Goal: Task Accomplishment & Management: Complete application form

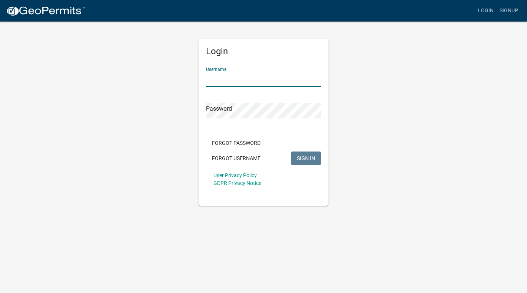
type input "ABE, LLC"
click at [305, 157] on span "SIGN IN" at bounding box center [306, 158] width 18 height 6
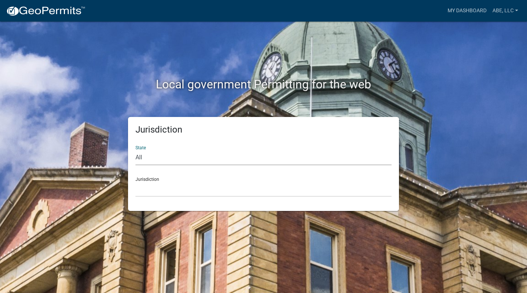
select select "[US_STATE]"
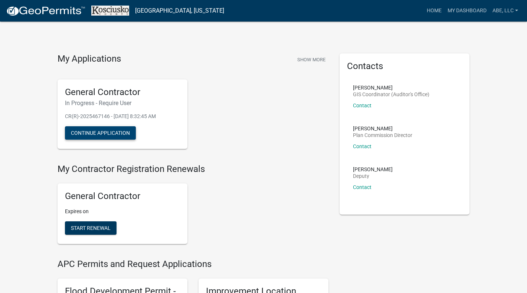
click at [115, 132] on button "Continue Application" at bounding box center [100, 132] width 71 height 13
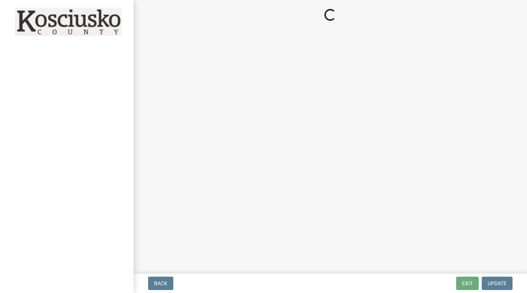
select select "IN"
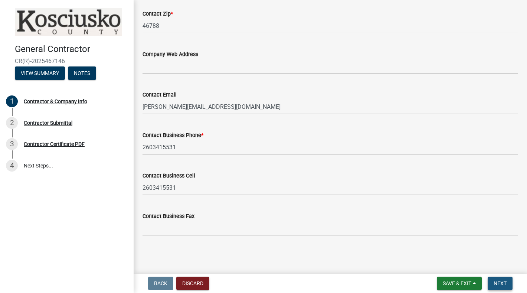
click at [505, 283] on span "Next" at bounding box center [499, 283] width 13 height 6
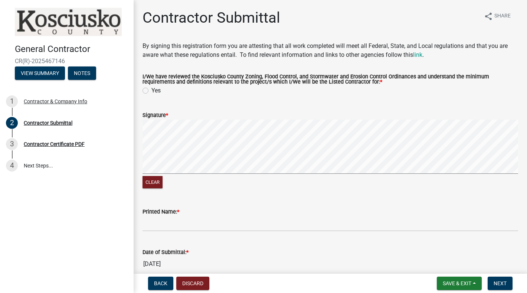
click at [151, 90] on label "Yes" at bounding box center [155, 90] width 9 height 9
click at [151, 90] on input "Yes" at bounding box center [153, 88] width 5 height 5
radio input "true"
click at [173, 228] on input "Printed Name: *" at bounding box center [329, 223] width 375 height 15
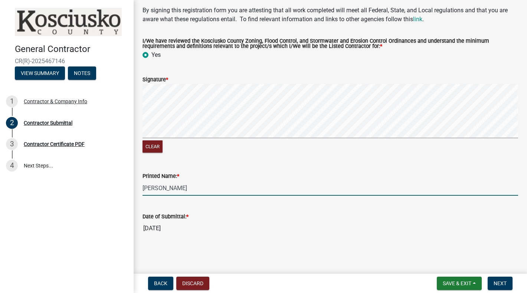
scroll to position [35, 0]
type input "[PERSON_NAME]"
click at [502, 281] on span "Next" at bounding box center [499, 283] width 13 height 6
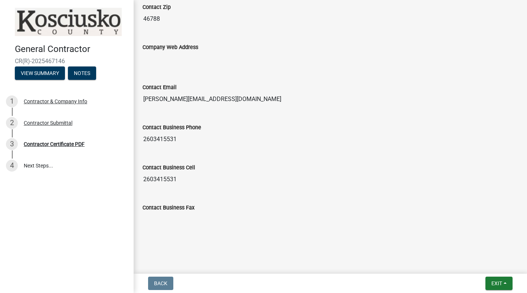
scroll to position [0, 0]
click at [496, 283] on span "Exit" at bounding box center [496, 283] width 11 height 6
click at [473, 263] on button "Save & Exit" at bounding box center [482, 264] width 59 height 18
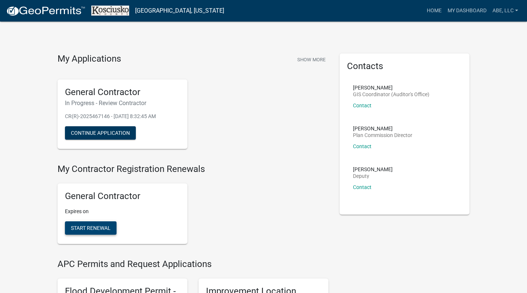
click at [93, 227] on span "Start Renewal" at bounding box center [91, 228] width 40 height 6
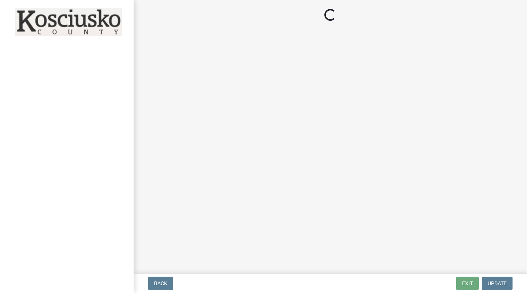
select select "IN"
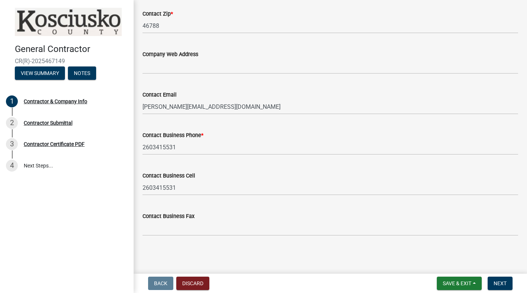
scroll to position [376, 0]
click at [505, 284] on span "Next" at bounding box center [499, 283] width 13 height 6
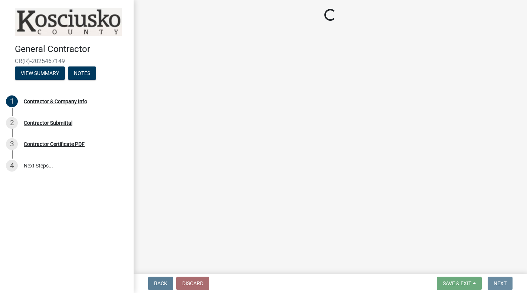
scroll to position [0, 0]
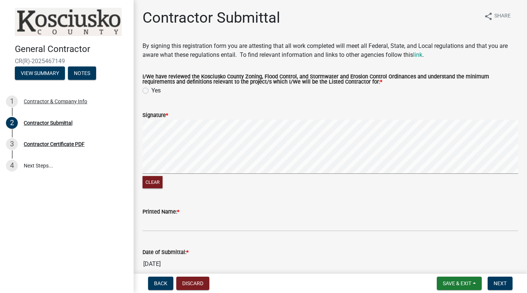
click at [151, 90] on label "Yes" at bounding box center [155, 90] width 9 height 9
click at [151, 90] on input "Yes" at bounding box center [153, 88] width 5 height 5
radio input "true"
click at [218, 177] on div "Clear" at bounding box center [329, 154] width 375 height 70
click at [219, 225] on input "Printed Name: *" at bounding box center [329, 223] width 375 height 15
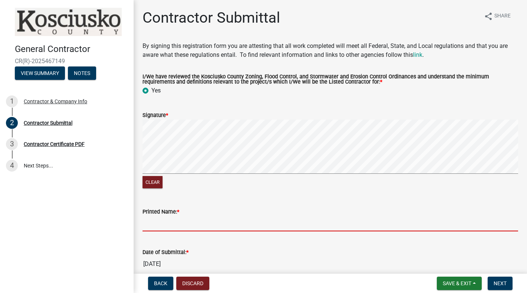
type input "m"
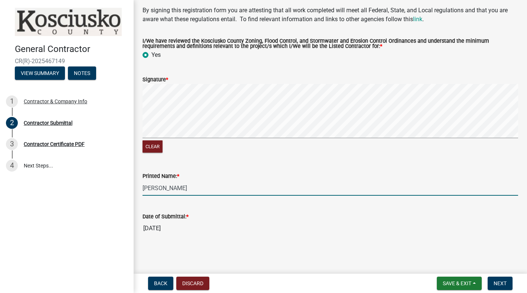
scroll to position [35, 0]
type input "[PERSON_NAME]"
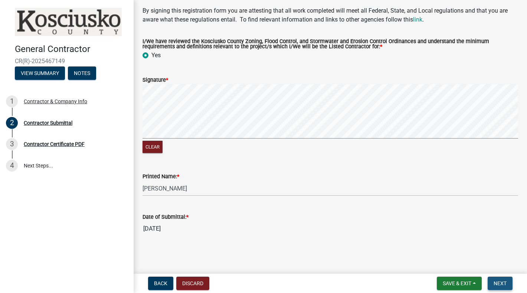
click at [497, 284] on span "Next" at bounding box center [499, 283] width 13 height 6
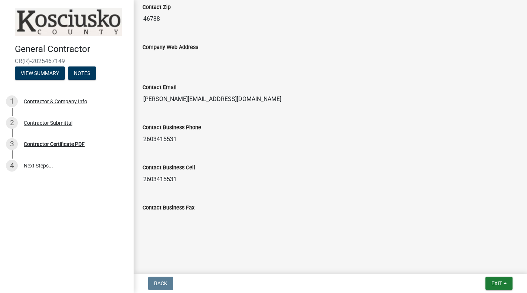
scroll to position [0, 0]
click at [496, 282] on span "Exit" at bounding box center [496, 283] width 11 height 6
click at [479, 263] on button "Save & Exit" at bounding box center [482, 264] width 59 height 18
